Goal: Information Seeking & Learning: Find contact information

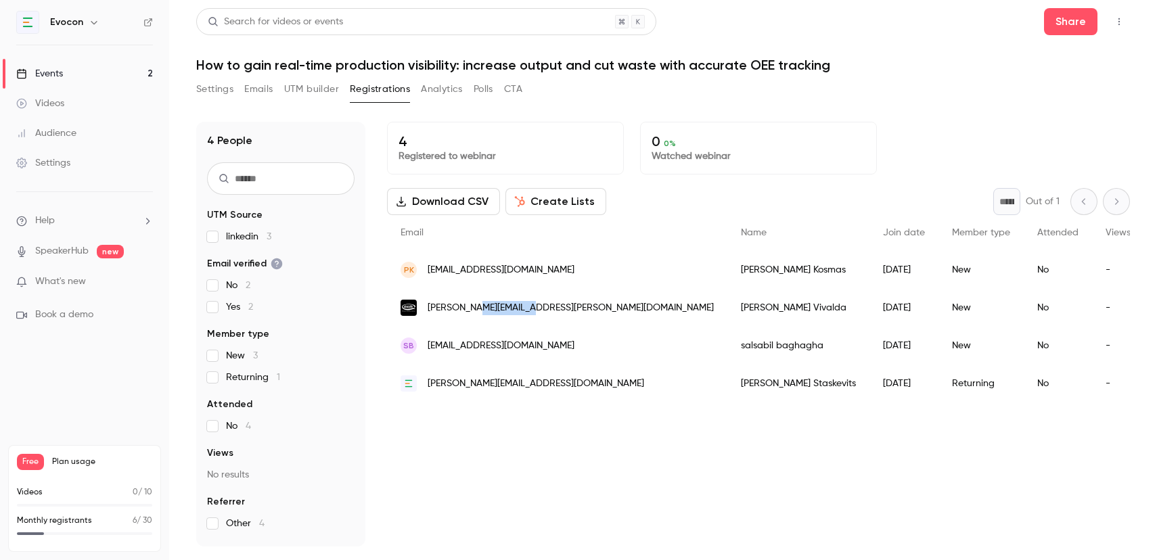
drag, startPoint x: 534, startPoint y: 306, endPoint x: 474, endPoint y: 308, distance: 60.2
click at [474, 308] on div "[PERSON_NAME][EMAIL_ADDRESS][PERSON_NAME][DOMAIN_NAME]" at bounding box center [557, 308] width 340 height 38
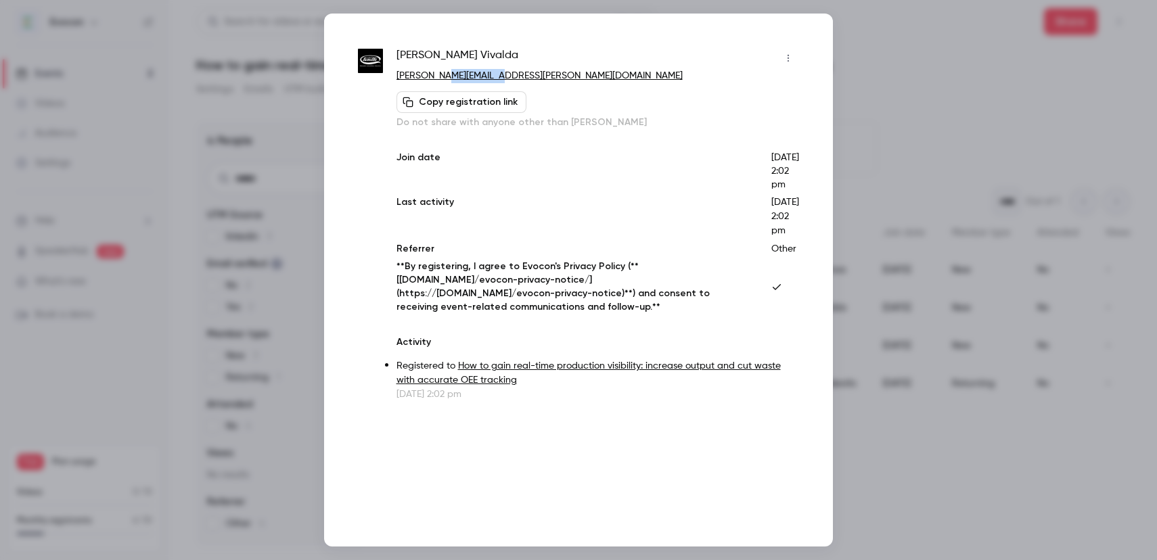
drag, startPoint x: 490, startPoint y: 75, endPoint x: 442, endPoint y: 78, distance: 48.1
click at [442, 78] on p "[PERSON_NAME][EMAIL_ADDRESS][PERSON_NAME][DOMAIN_NAME]" at bounding box center [597, 76] width 402 height 14
copy link "[DOMAIN_NAME]"
click at [976, 51] on div at bounding box center [578, 280] width 1157 height 560
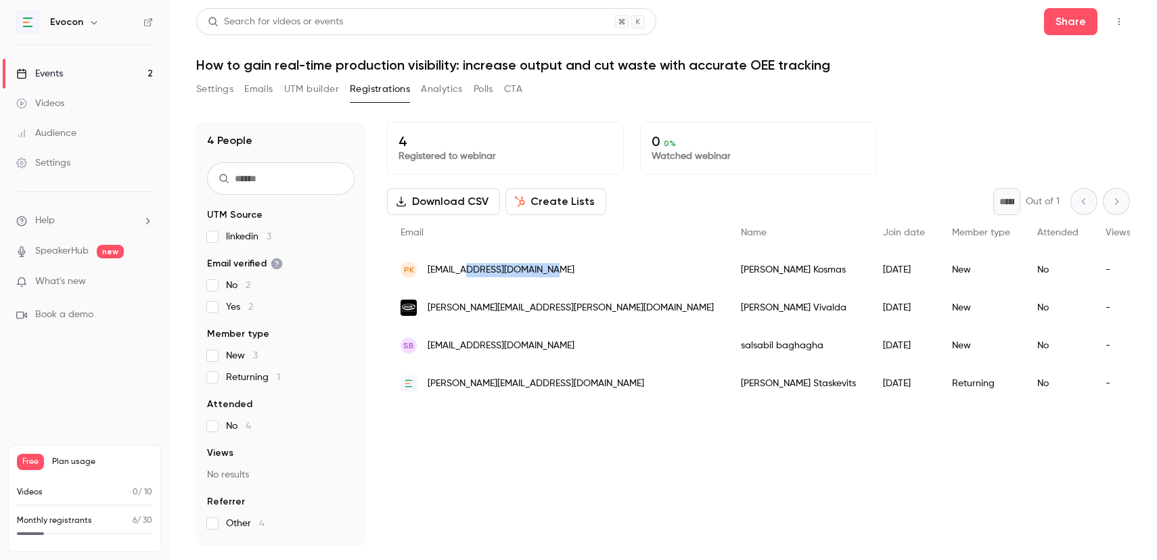
drag, startPoint x: 552, startPoint y: 267, endPoint x: 474, endPoint y: 271, distance: 77.9
click at [474, 271] on div "PK [EMAIL_ADDRESS][DOMAIN_NAME]" at bounding box center [557, 270] width 340 height 38
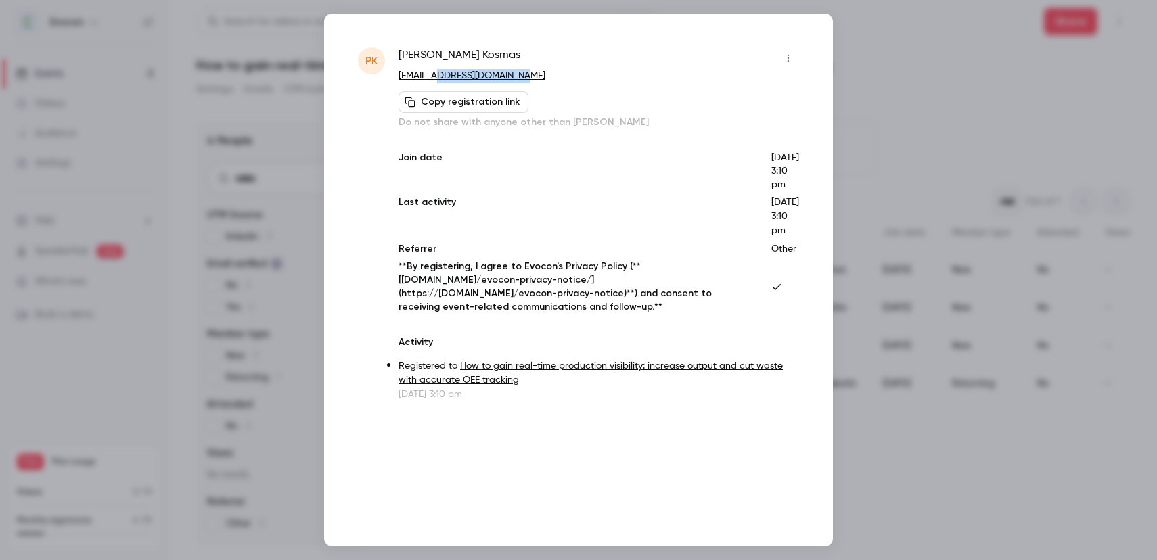
drag, startPoint x: 525, startPoint y: 79, endPoint x: 444, endPoint y: 78, distance: 80.5
click at [444, 78] on p "[EMAIL_ADDRESS][DOMAIN_NAME]" at bounding box center [598, 76] width 400 height 14
copy link "[DOMAIN_NAME]"
click at [942, 30] on div at bounding box center [578, 280] width 1157 height 560
